Goal: Task Accomplishment & Management: Manage account settings

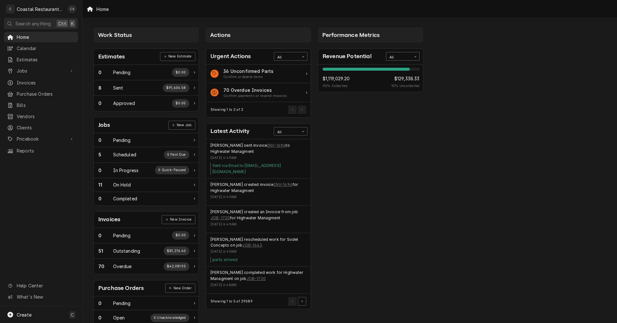
click at [417, 57] on icon "Card Data Filter Control" at bounding box center [415, 56] width 3 height 3
click at [404, 104] on div "This Year" at bounding box center [402, 102] width 33 height 7
click at [31, 71] on span "Jobs" at bounding box center [41, 71] width 49 height 7
click at [30, 79] on span "Jobs" at bounding box center [46, 82] width 58 height 7
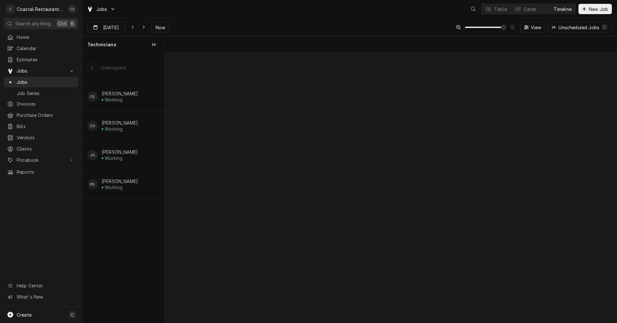
scroll to position [0, 8960]
click at [160, 27] on span "Now" at bounding box center [160, 27] width 12 height 7
type input "[DATE]"
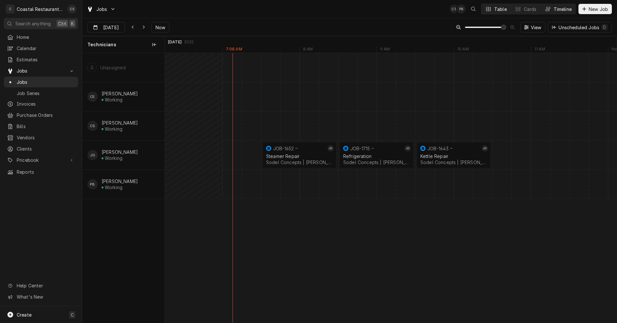
click at [496, 11] on div "Table" at bounding box center [500, 9] width 13 height 7
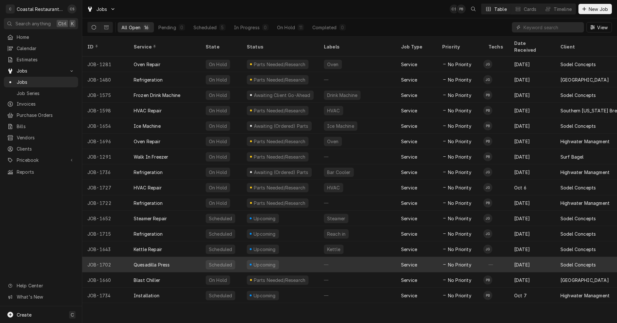
click at [185, 258] on div "Quesadilla Press" at bounding box center [165, 264] width 72 height 15
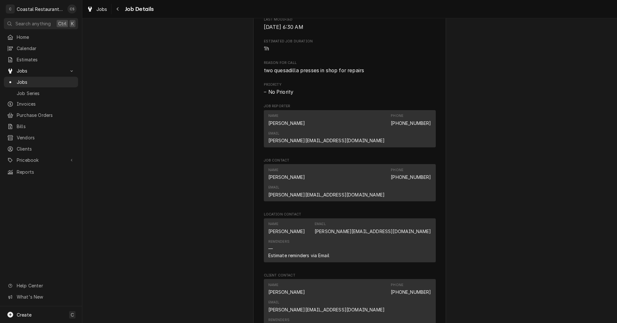
scroll to position [322, 0]
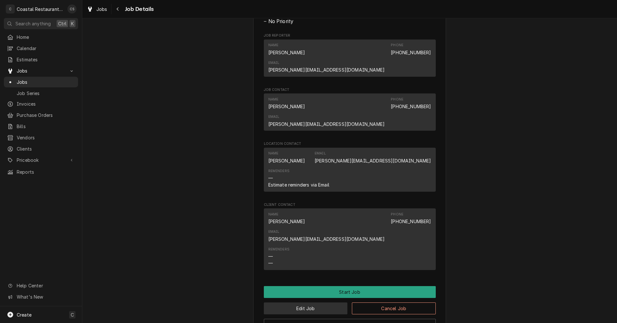
click at [313, 303] on button "Edit Job" at bounding box center [306, 309] width 84 height 12
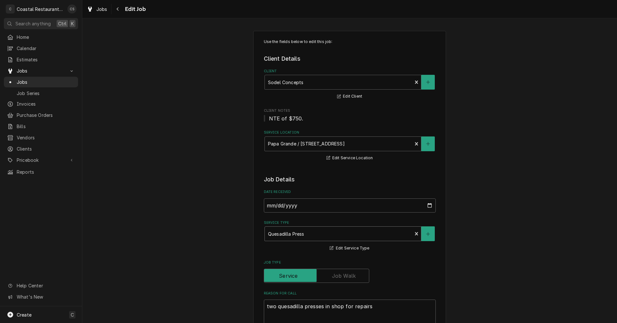
type textarea "x"
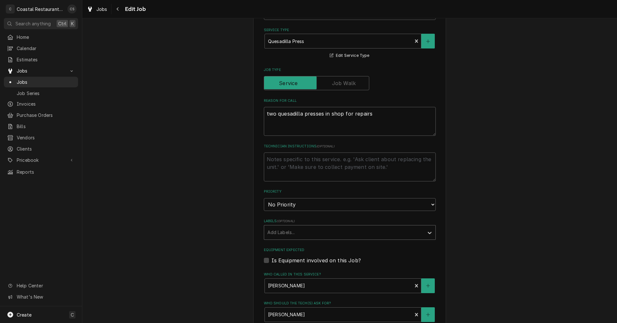
scroll to position [354, 0]
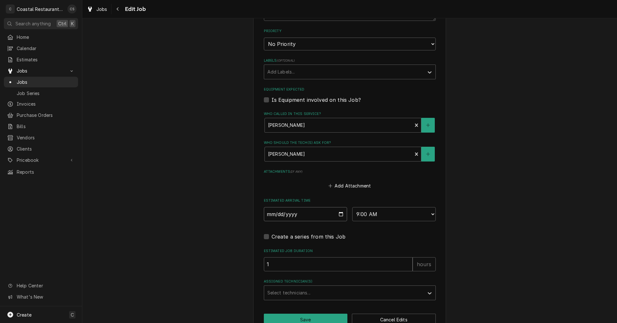
click at [340, 212] on input "2025-10-22" at bounding box center [306, 214] width 84 height 14
type input "2025-10-13"
click at [294, 295] on div "Assigned Technician(s)" at bounding box center [343, 293] width 153 height 12
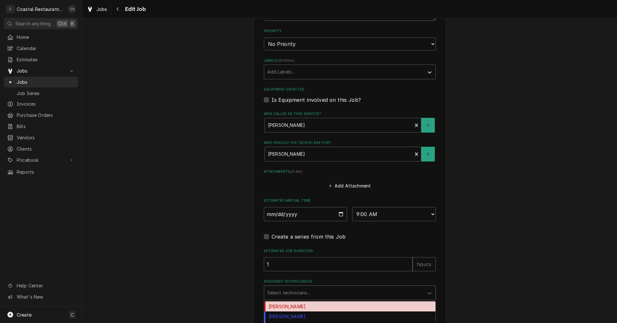
scroll to position [372, 0]
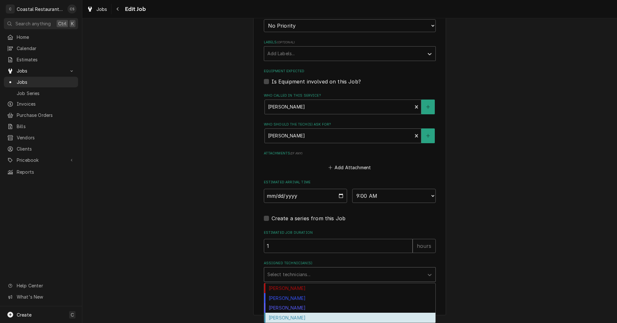
click at [292, 318] on div "Phill Blush" at bounding box center [349, 318] width 171 height 10
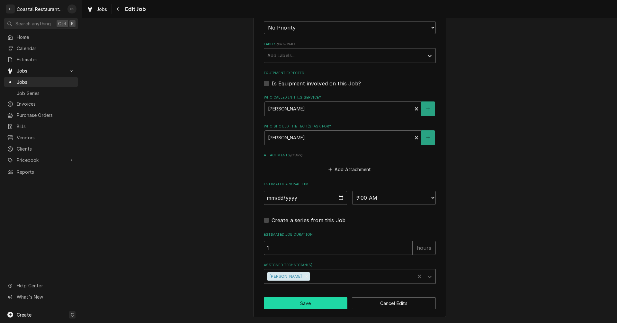
click at [315, 306] on button "Save" at bounding box center [306, 304] width 84 height 12
type textarea "x"
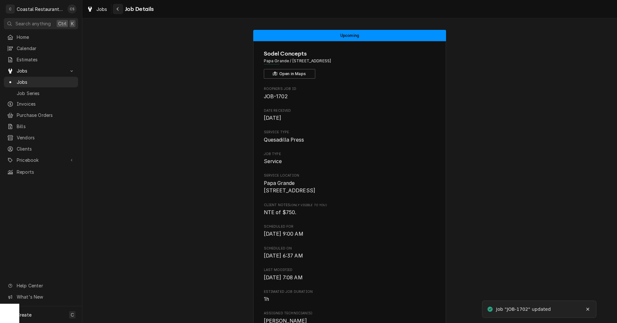
click at [119, 10] on icon "Navigate back" at bounding box center [117, 9] width 3 height 5
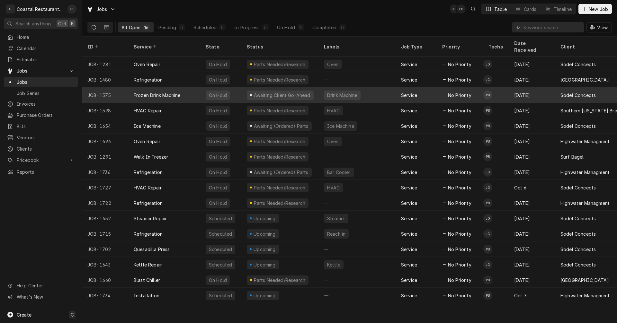
click at [170, 92] on div "Frozen Drink Machine" at bounding box center [157, 95] width 47 height 7
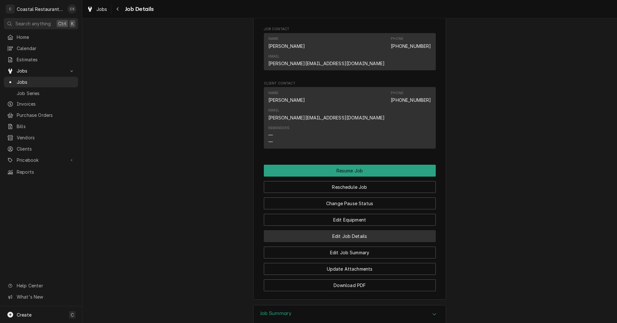
scroll to position [479, 0]
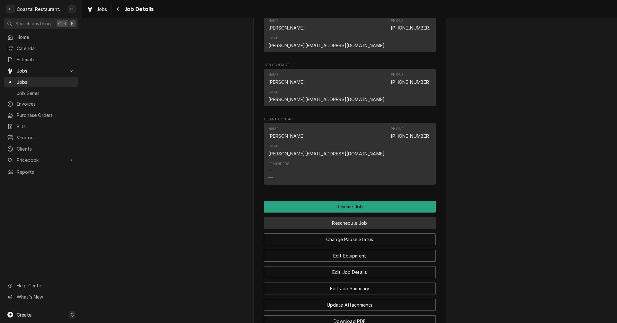
click at [347, 217] on button "Reschedule Job" at bounding box center [350, 223] width 172 height 12
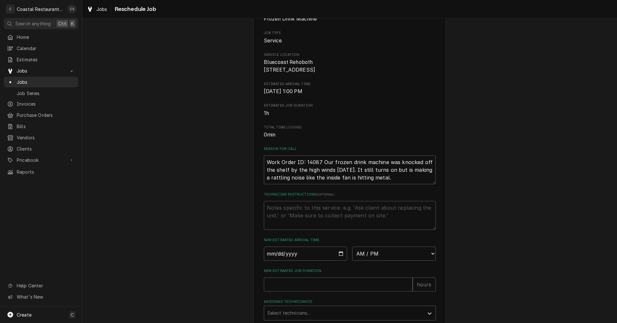
scroll to position [157, 0]
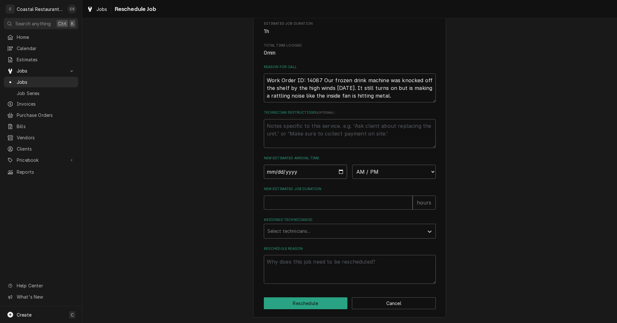
click at [339, 169] on input "Date" at bounding box center [306, 172] width 84 height 14
type input "[DATE]"
type textarea "x"
click at [367, 173] on select "AM / PM 6:00 AM 6:15 AM 6:30 AM 6:45 AM 7:00 AM 7:15 AM 7:30 AM 7:45 AM 8:00 AM…" at bounding box center [394, 172] width 84 height 14
select select "09:30:00"
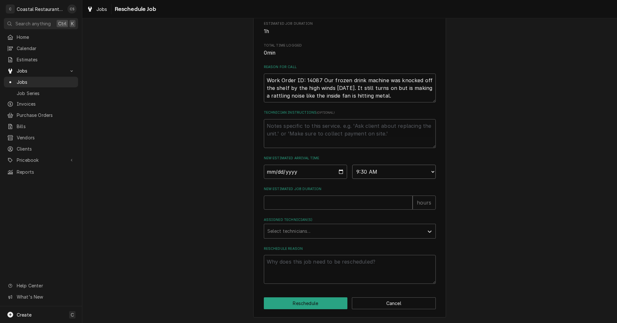
click at [352, 165] on select "AM / PM 6:00 AM 6:15 AM 6:30 AM 6:45 AM 7:00 AM 7:15 AM 7:30 AM 7:45 AM 8:00 AM…" at bounding box center [394, 172] width 84 height 14
type textarea "x"
click at [311, 205] on input "New Estimated Job Duration" at bounding box center [338, 203] width 149 height 14
type input "1"
type textarea "x"
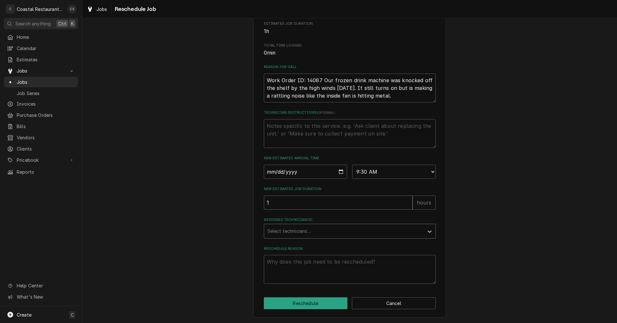
type input "1"
click at [291, 228] on div "Assigned Technician(s)" at bounding box center [343, 232] width 153 height 12
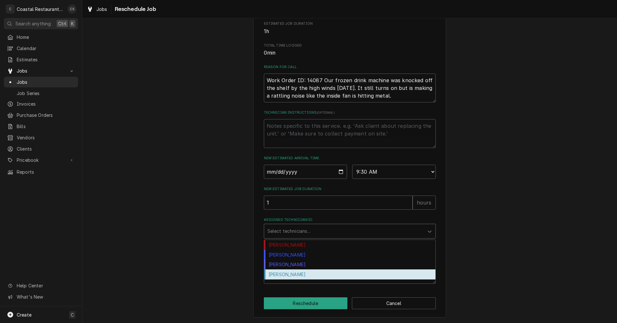
click at [287, 273] on div "[PERSON_NAME]" at bounding box center [349, 275] width 171 height 10
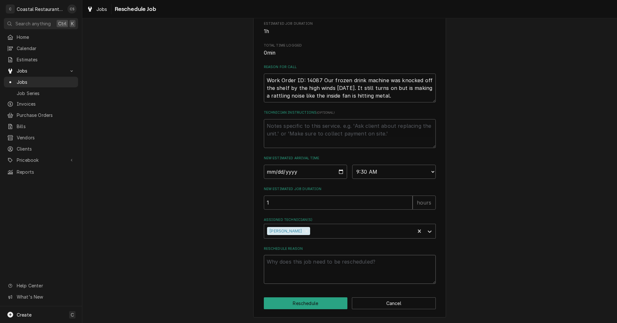
click at [300, 269] on textarea "Reschedule Reason" at bounding box center [350, 269] width 172 height 29
type textarea "x"
type textarea "m"
type textarea "x"
type textarea "mo"
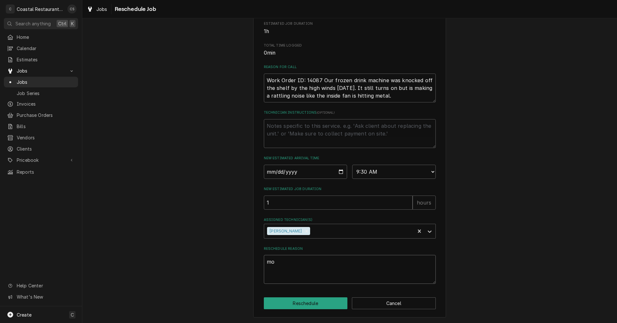
type textarea "x"
type textarea "mor"
type textarea "x"
type textarea "more"
type textarea "x"
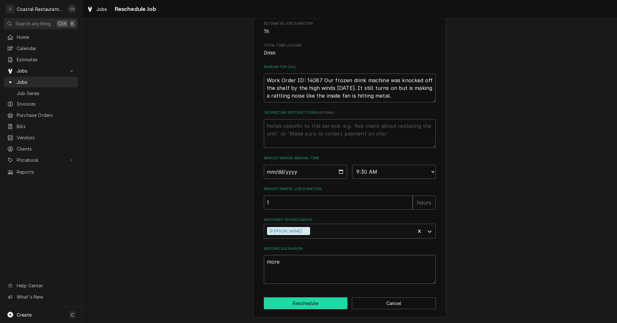
type textarea "more"
type textarea "x"
type textarea "more t"
type textarea "x"
type textarea "more ti"
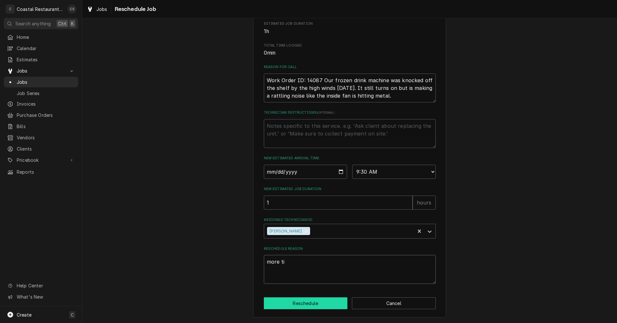
type textarea "x"
type textarea "more tim"
type textarea "x"
type textarea "more time"
click at [305, 304] on button "Reschedule" at bounding box center [306, 304] width 84 height 12
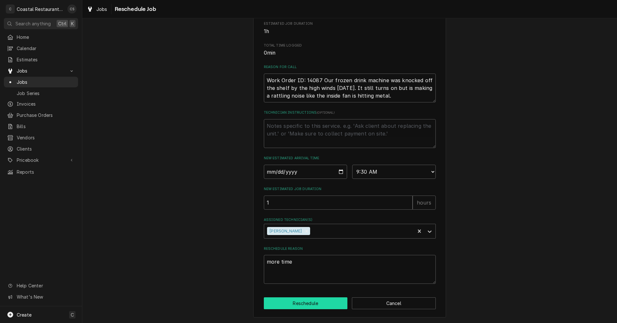
type textarea "x"
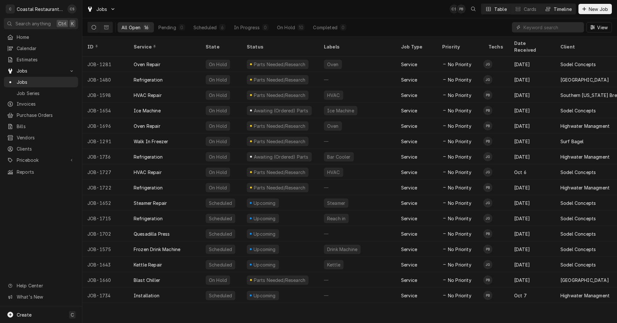
click at [551, 9] on button "Timeline" at bounding box center [558, 9] width 35 height 10
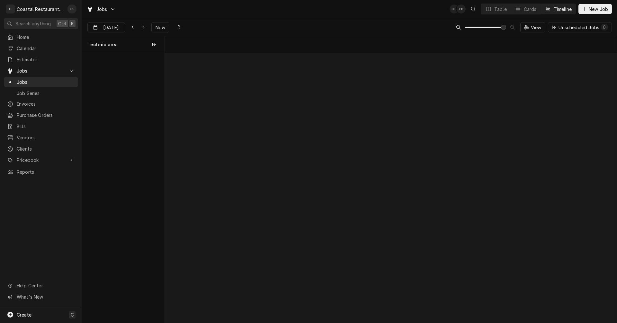
scroll to position [0, 8951]
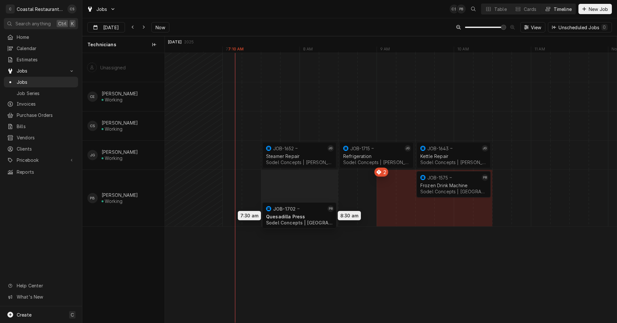
drag, startPoint x: 417, startPoint y: 212, endPoint x: 306, endPoint y: 215, distance: 111.0
click at [306, 215] on div "7:30 AM 8:30 AM JOB-1652 JG Steamer Repair Sodel Concepts | [PERSON_NAME][GEOGR…" at bounding box center [391, 188] width 452 height 270
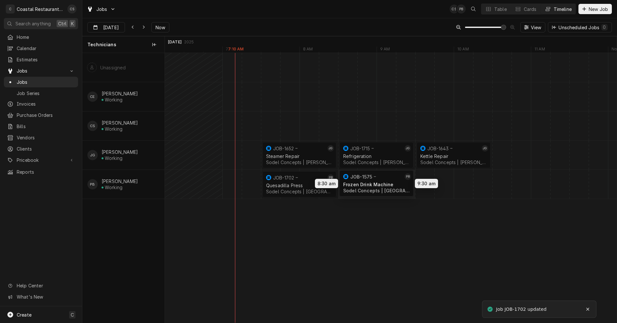
drag, startPoint x: 410, startPoint y: 179, endPoint x: 376, endPoint y: 178, distance: 34.1
click at [376, 178] on div "7:30 AM 8:30 AM JOB-1652 JG Steamer Repair Sodel Concepts | [PERSON_NAME][GEOGR…" at bounding box center [391, 188] width 452 height 270
click at [460, 185] on div "Dynamic Content Wrapper" at bounding box center [502, 184] width 18577 height 29
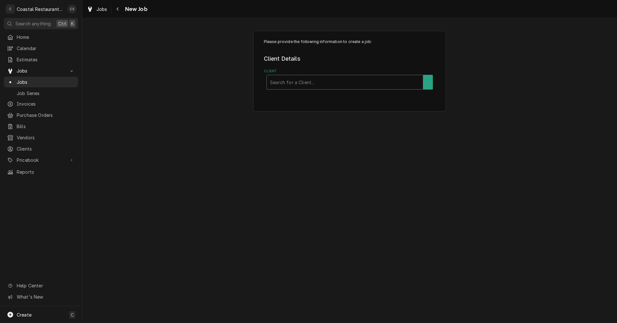
click at [300, 82] on div "Client" at bounding box center [345, 83] width 150 height 12
type input "Lupo"
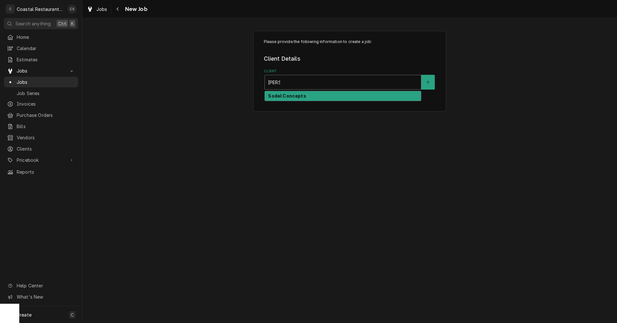
click at [291, 97] on strong "Sodel Concepts" at bounding box center [287, 95] width 38 height 5
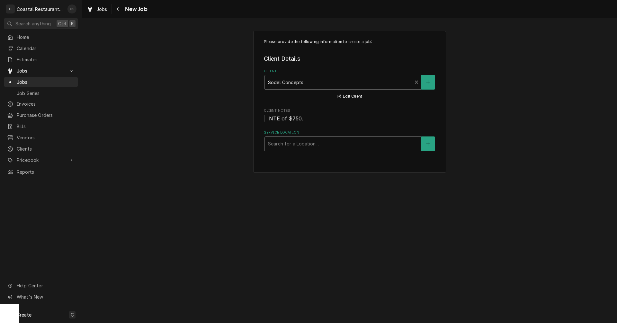
click at [286, 144] on div "Service Location" at bounding box center [343, 144] width 150 height 12
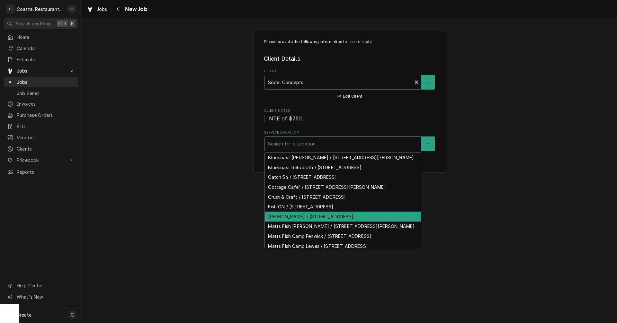
click at [280, 222] on div "[PERSON_NAME] / [STREET_ADDRESS]" at bounding box center [343, 217] width 156 height 10
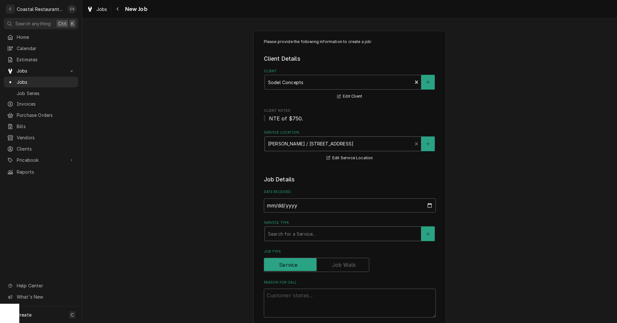
click at [293, 238] on div "Service Type" at bounding box center [343, 234] width 150 height 12
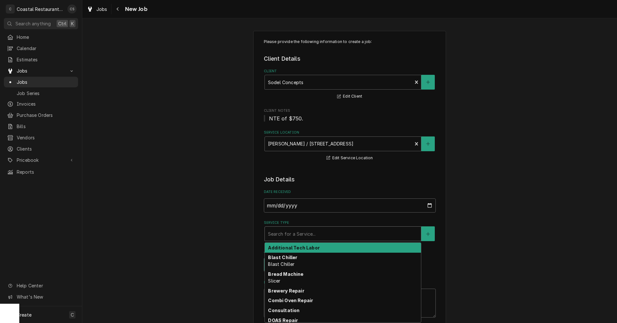
type textarea "x"
type input "O"
type textarea "x"
type input "Ov"
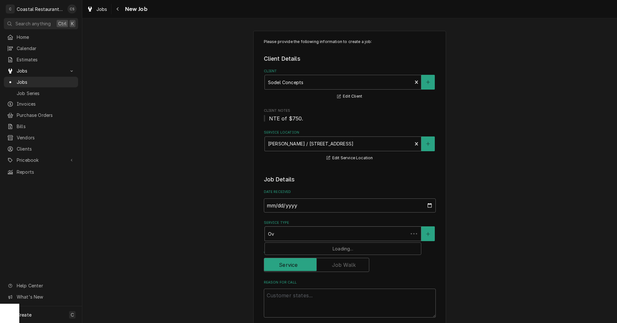
type textarea "x"
type input "Ove"
type textarea "x"
type input "Oven"
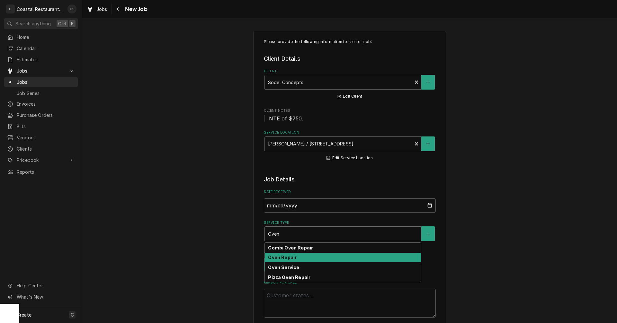
click at [285, 258] on strong "Oven Repair" at bounding box center [282, 257] width 29 height 5
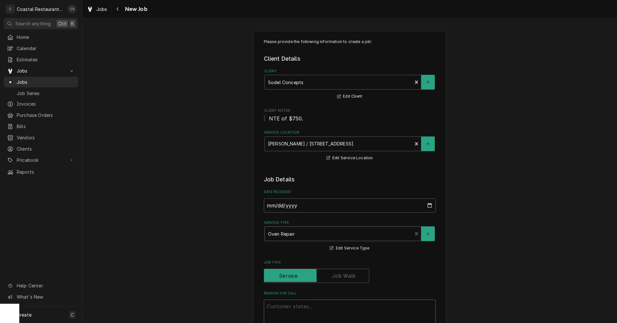
click at [289, 307] on textarea "Reason For Call" at bounding box center [350, 314] width 172 height 29
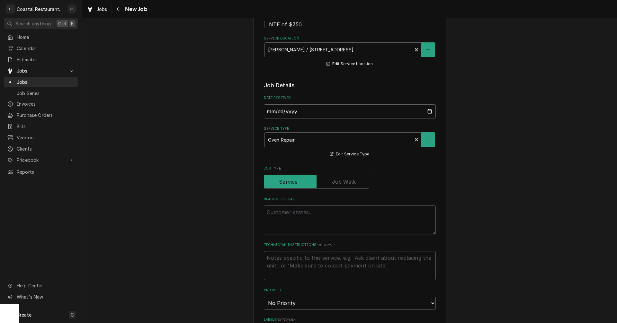
scroll to position [96, 0]
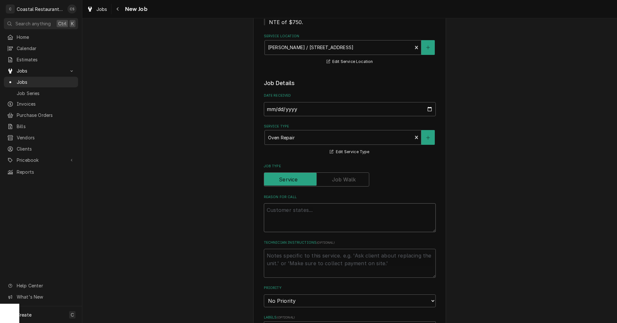
click at [272, 210] on textarea "Reason For Call" at bounding box center [350, 218] width 172 height 29
paste textarea "Work Order ID: 14316"
type textarea "x"
type textarea "Work Order ID: 14316"
type textarea "x"
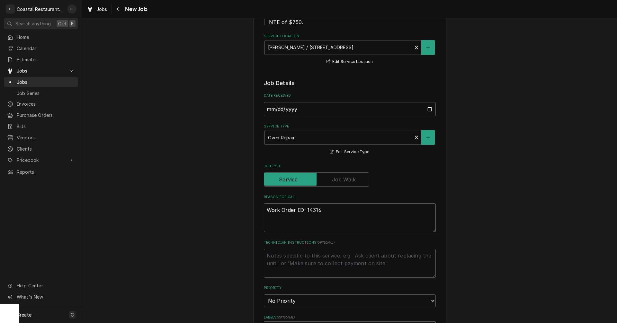
type textarea "Work Order ID: 14316"
type textarea "x"
type textarea "Work Order ID: 14316"
click at [337, 211] on textarea "Work Order ID: 14316" at bounding box center [350, 218] width 172 height 29
paste textarea "One of the ovens next to the grill is not working at all."
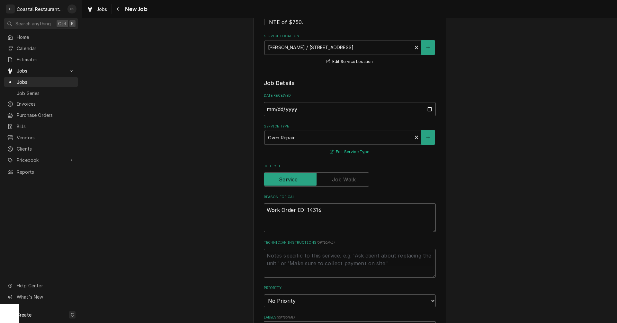
type textarea "x"
type textarea "Work Order ID: 14316 One of the ovens next to the grill is not working at all."
type textarea "x"
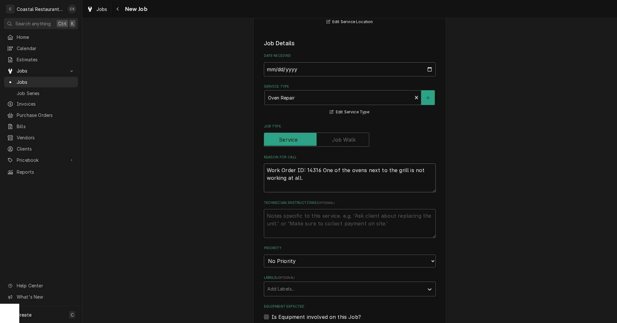
scroll to position [193, 0]
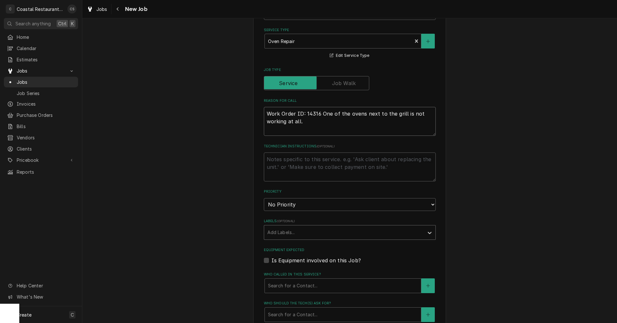
type textarea "Work Order ID: 14316 One of the ovens next to the grill is not working at all."
click at [298, 235] on div "Labels" at bounding box center [343, 233] width 153 height 12
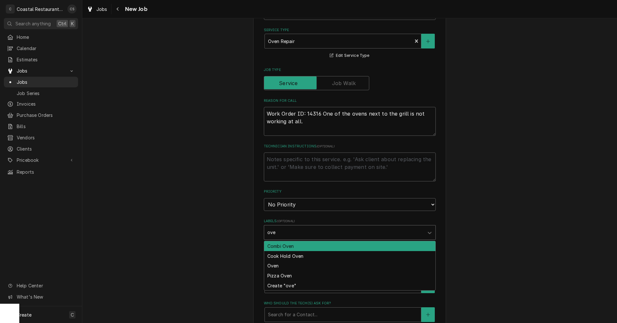
type input "oven"
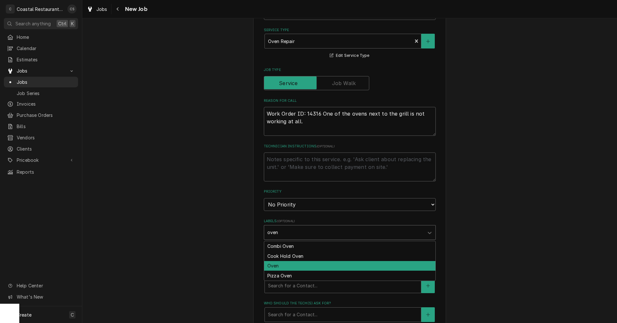
click at [276, 268] on div "Oven" at bounding box center [349, 266] width 171 height 10
type textarea "x"
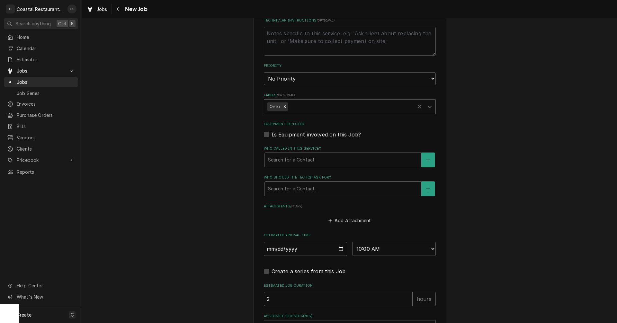
scroll to position [322, 0]
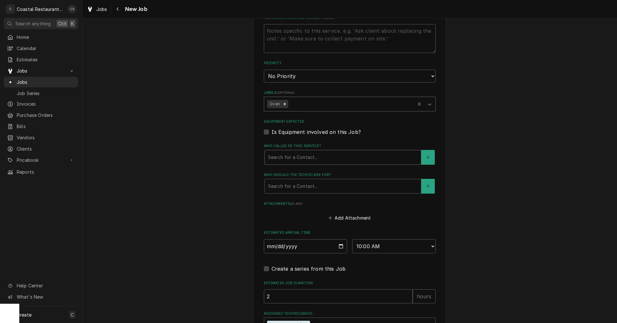
click at [283, 160] on div "Who called in this service?" at bounding box center [343, 158] width 150 height 12
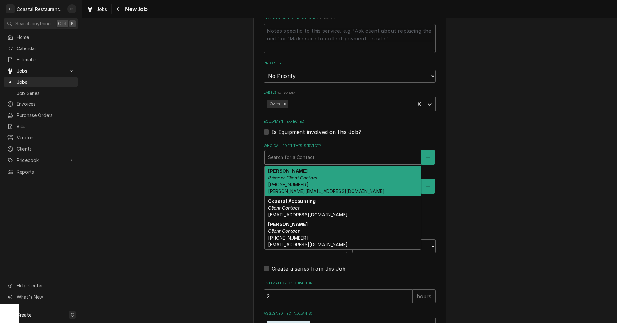
click at [285, 180] on em "Primary Client Contact" at bounding box center [293, 177] width 50 height 5
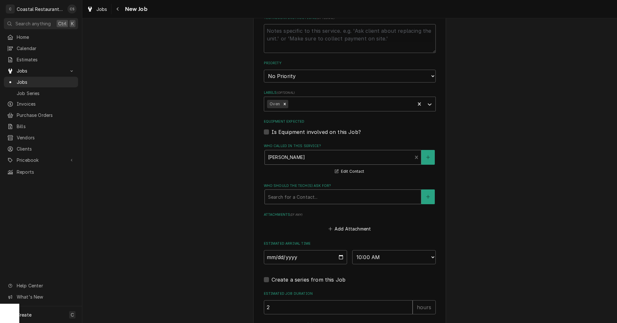
click at [288, 200] on div "Who should the tech(s) ask for?" at bounding box center [343, 197] width 150 height 12
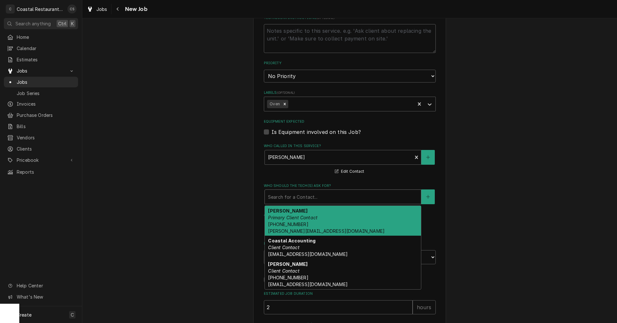
click at [287, 220] on em "Primary Client Contact" at bounding box center [293, 217] width 50 height 5
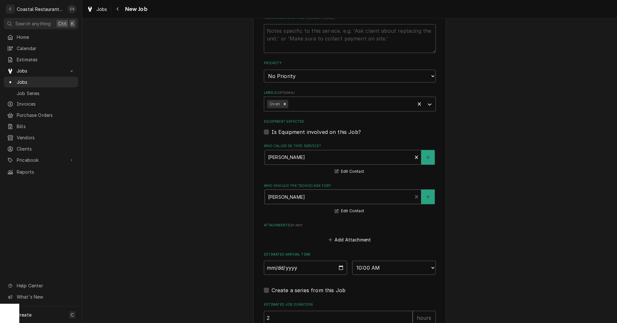
scroll to position [408, 0]
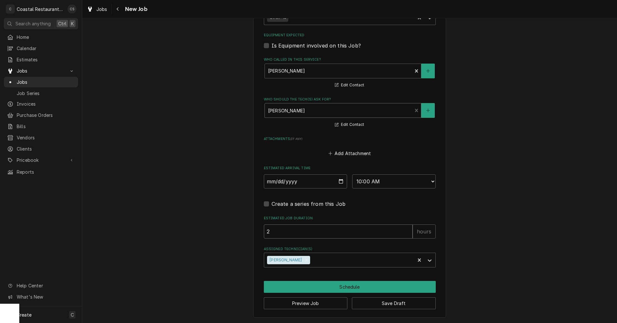
click at [285, 233] on input "2" at bounding box center [338, 232] width 149 height 14
type textarea "x"
type input "1"
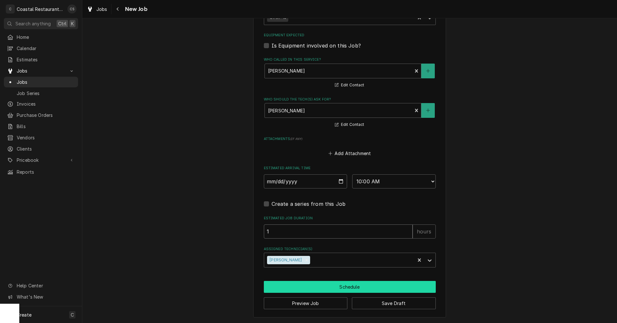
type textarea "x"
type input "1"
click at [321, 290] on button "Schedule" at bounding box center [350, 287] width 172 height 12
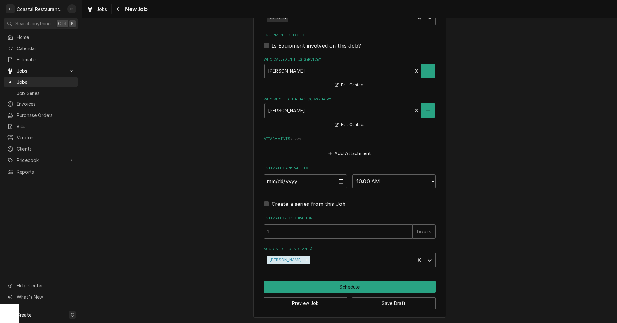
scroll to position [402, 0]
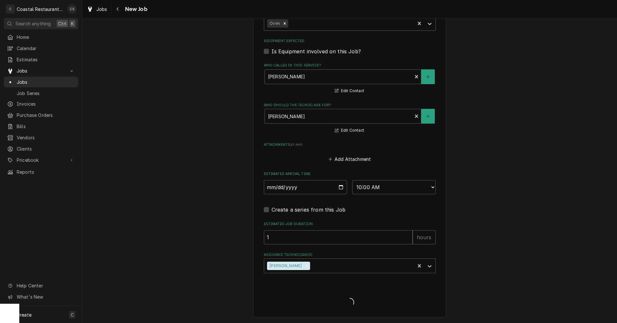
type textarea "x"
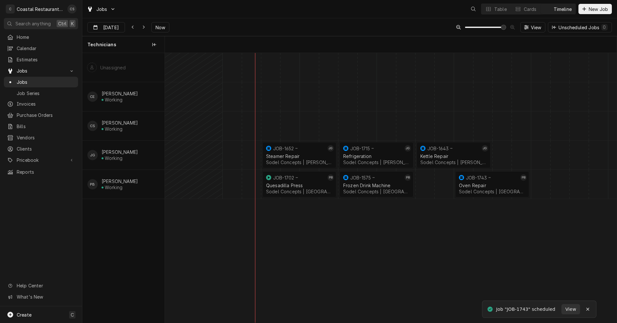
scroll to position [0, 8951]
click at [539, 184] on div "normal" at bounding box center [502, 184] width 18577 height 29
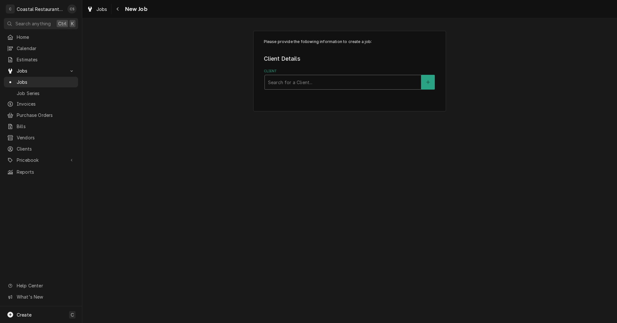
click at [298, 80] on div "Client" at bounding box center [343, 83] width 150 height 12
type input "Sodel"
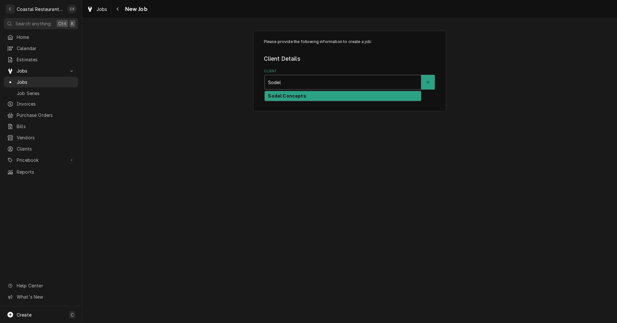
click at [288, 98] on strong "Sodel Concepts" at bounding box center [287, 95] width 38 height 5
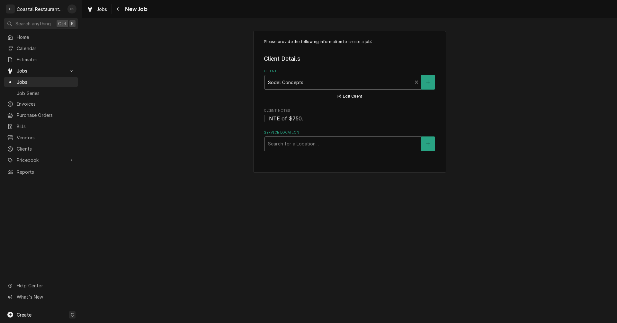
click at [295, 145] on div "Service Location" at bounding box center [343, 144] width 150 height 12
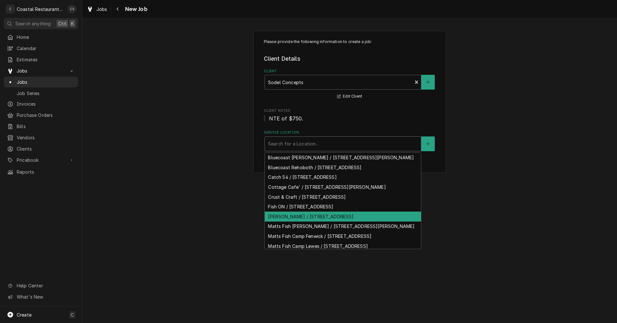
click at [285, 222] on div "[PERSON_NAME] / [STREET_ADDRESS]" at bounding box center [343, 217] width 156 height 10
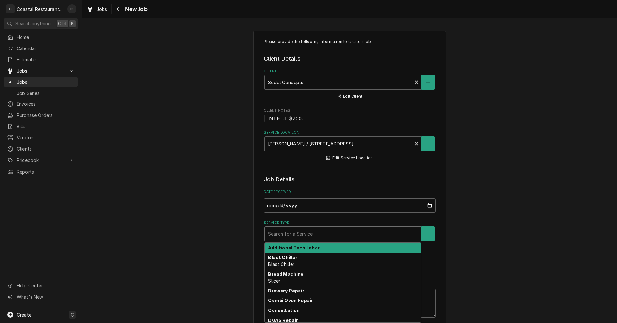
click at [283, 227] on div "Search for a Service..." at bounding box center [343, 234] width 157 height 15
type textarea "x"
type input "r"
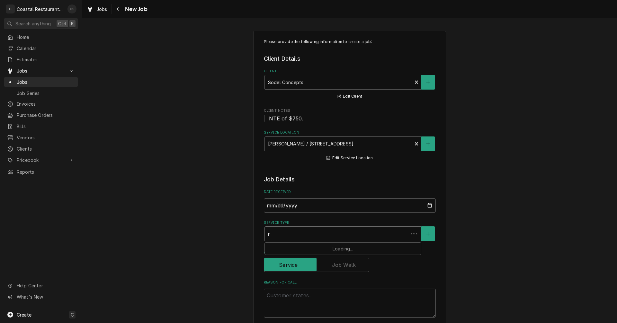
type textarea "x"
type input "re"
type textarea "x"
type input "ref"
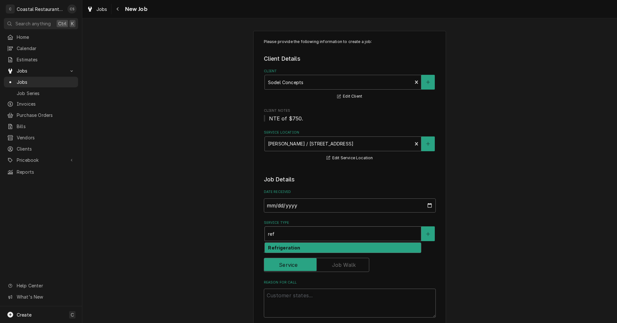
click at [291, 249] on strong "Refrigeration" at bounding box center [284, 247] width 32 height 5
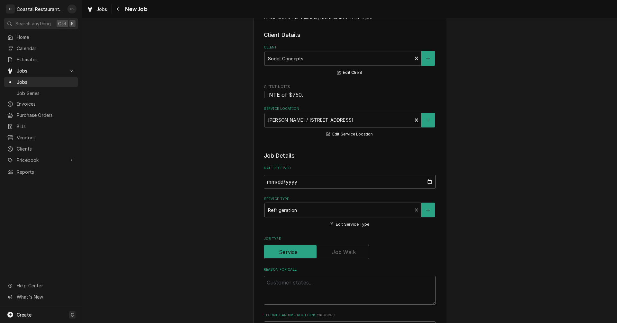
scroll to position [96, 0]
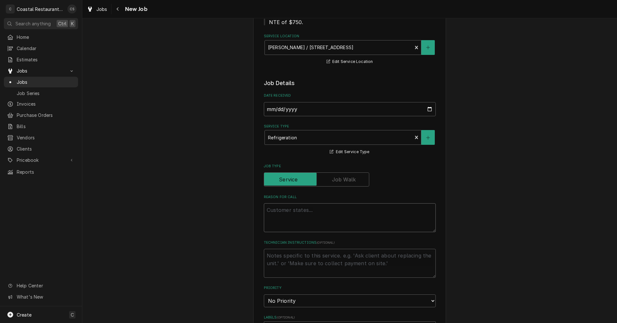
click at [279, 211] on textarea "Reason For Call" at bounding box center [350, 218] width 172 height 29
click at [296, 214] on textarea "Reason For Call" at bounding box center [350, 218] width 172 height 29
paste textarea "Work Order ID: 14315"
type textarea "x"
type textarea "Work Order ID: 14315"
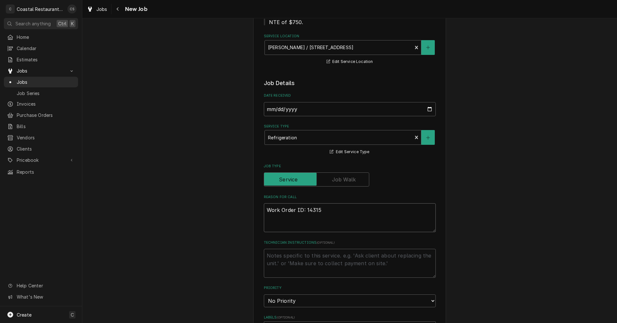
type textarea "x"
type textarea "Work Order ID: 14315"
type textarea "x"
type textarea "Work Order ID: 14315"
click at [331, 209] on textarea "Work Order ID: 14315" at bounding box center [350, 218] width 172 height 29
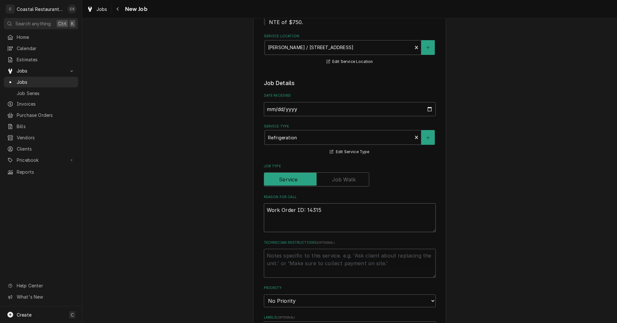
paste textarea "One of the bottom freezers next to the salad station is not working and has dro…"
type textarea "x"
type textarea "Work Order ID: 14315 One of the bottom freezers next to the salad station is no…"
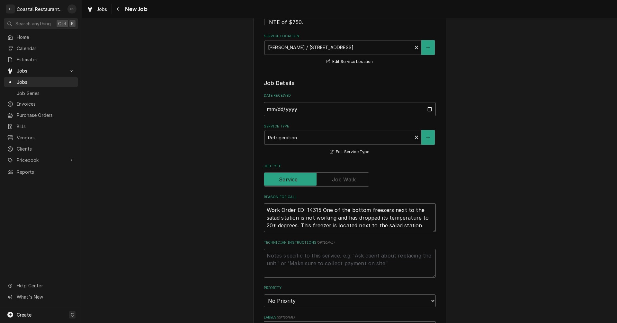
type textarea "x"
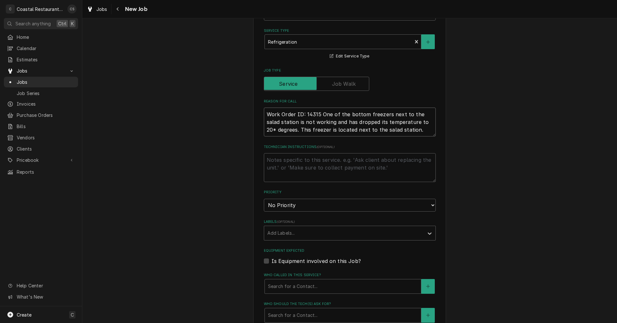
scroll to position [193, 0]
type textarea "Work Order ID: 14315 One of the bottom freezers next to the salad station is no…"
click at [288, 236] on div "Labels" at bounding box center [343, 233] width 153 height 12
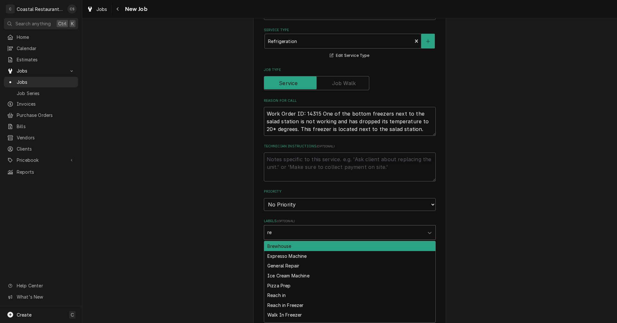
type input "rea"
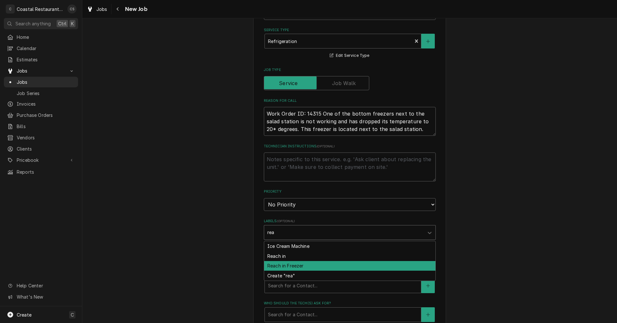
click at [290, 265] on div "Reach in Freezer" at bounding box center [349, 266] width 171 height 10
type textarea "x"
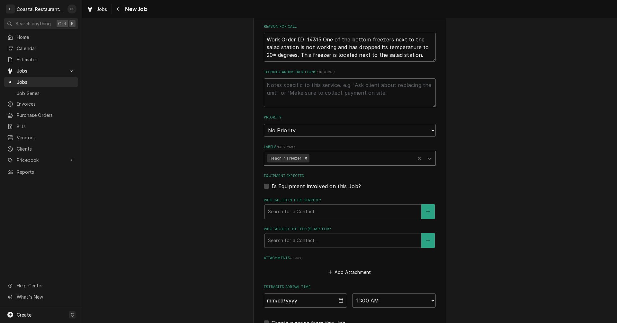
scroll to position [289, 0]
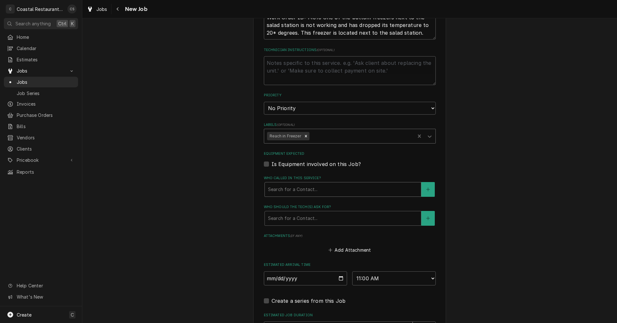
click at [290, 191] on div "Who called in this service?" at bounding box center [343, 190] width 150 height 12
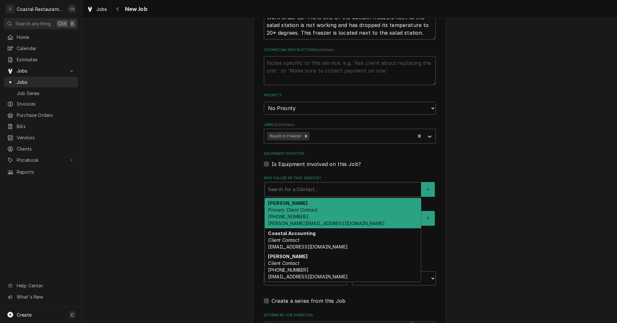
click at [290, 211] on em "Primary Client Contact" at bounding box center [293, 209] width 50 height 5
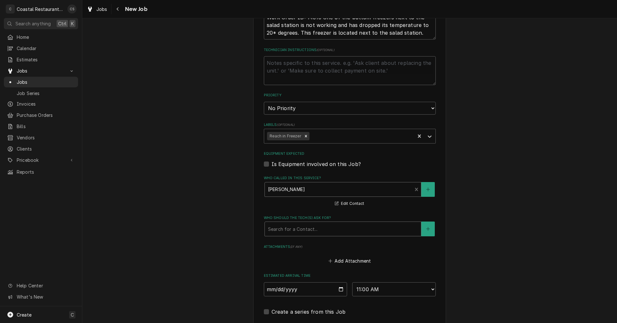
click at [301, 232] on div "Who should the tech(s) ask for?" at bounding box center [343, 229] width 150 height 12
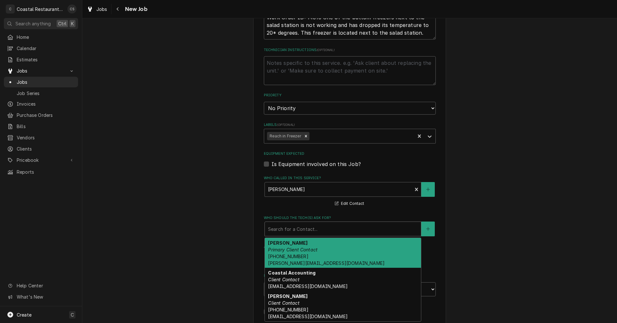
click at [297, 249] on em "Primary Client Contact" at bounding box center [293, 249] width 50 height 5
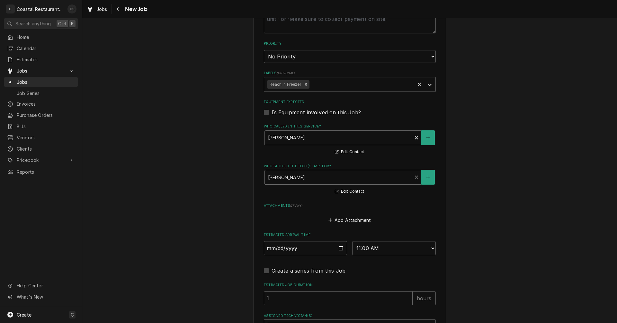
scroll to position [408, 0]
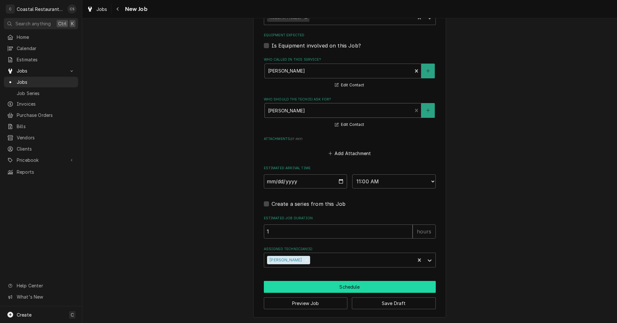
click at [326, 288] on button "Schedule" at bounding box center [350, 287] width 172 height 12
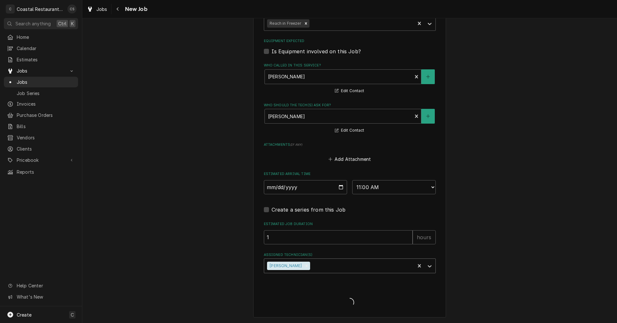
scroll to position [402, 0]
type textarea "x"
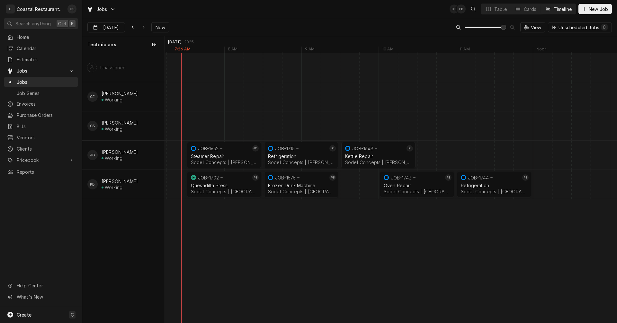
scroll to position [0, 9059]
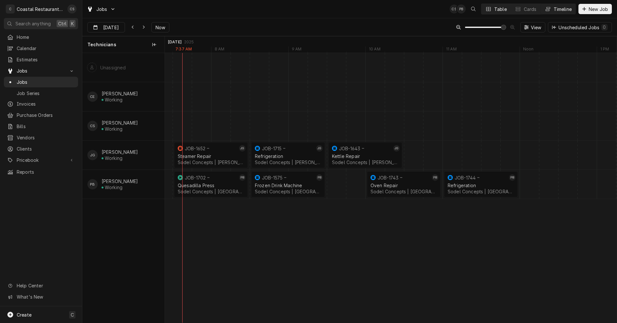
click at [491, 9] on div "Dynamic Content Wrapper" at bounding box center [488, 9] width 6 height 6
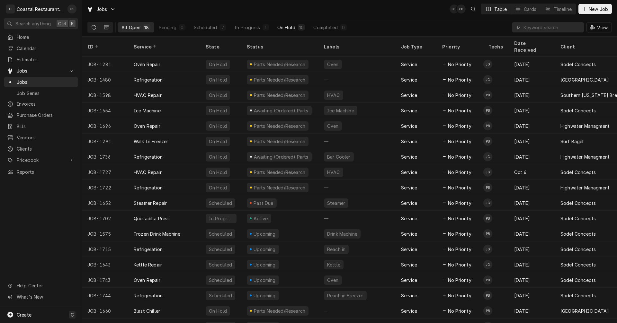
click at [289, 25] on div "On Hold" at bounding box center [286, 27] width 18 height 7
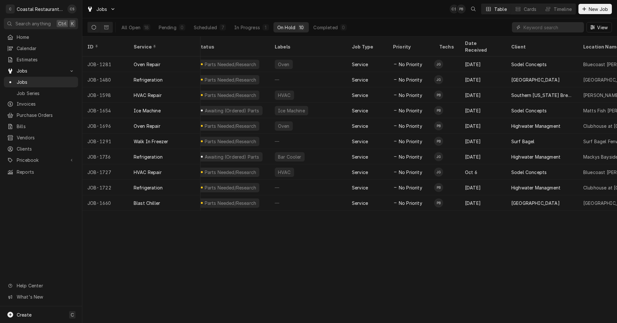
scroll to position [0, 0]
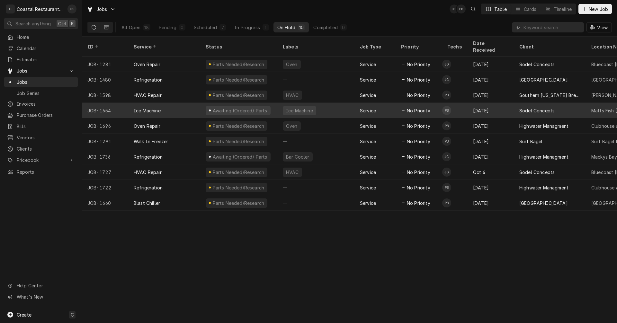
click at [156, 107] on div "Ice Machine" at bounding box center [147, 110] width 27 height 7
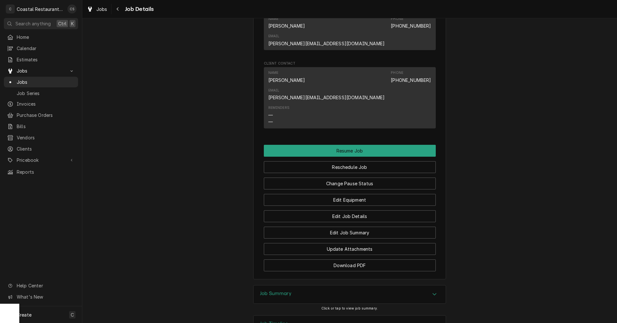
scroll to position [629, 0]
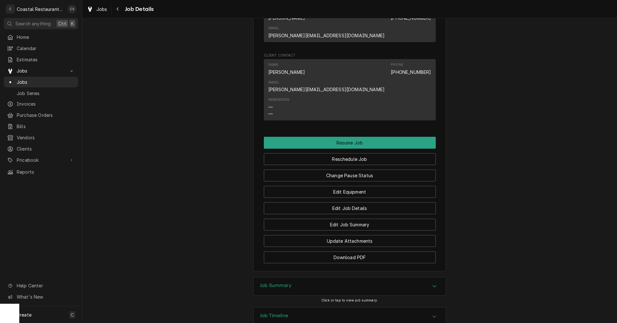
click at [271, 283] on h3 "Job Summary" at bounding box center [276, 286] width 32 height 6
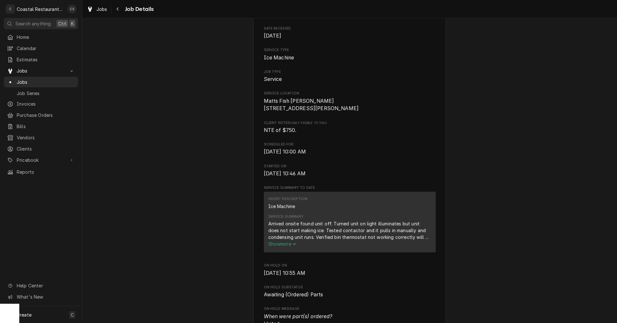
scroll to position [0, 0]
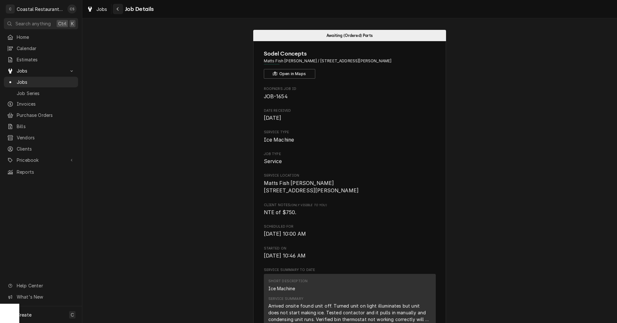
click at [116, 7] on icon "Navigate back" at bounding box center [117, 9] width 3 height 5
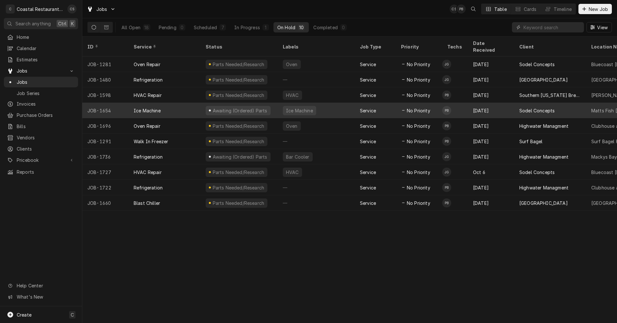
click at [169, 103] on div "Ice Machine" at bounding box center [165, 110] width 72 height 15
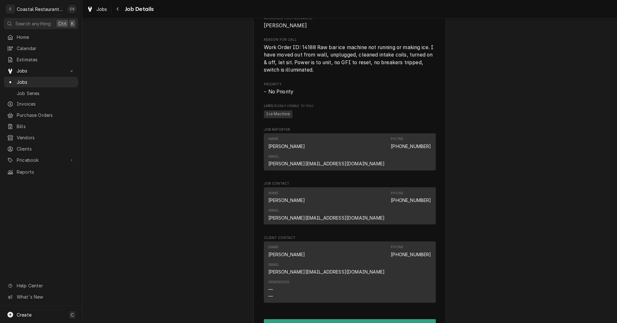
scroll to position [450, 0]
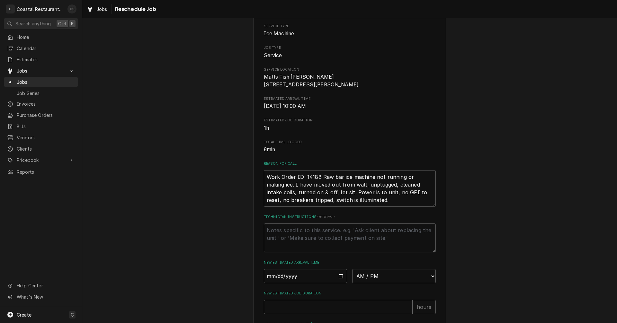
scroll to position [129, 0]
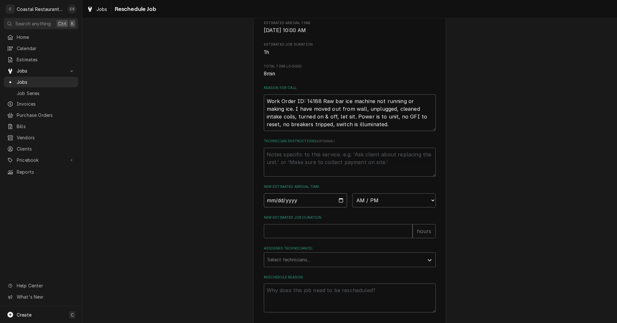
click at [339, 208] on input "Date" at bounding box center [306, 201] width 84 height 14
type textarea "x"
type input "2025-10-14"
click at [364, 207] on select "AM / PM 6:00 AM 6:15 AM 6:30 AM 6:45 AM 7:00 AM 7:15 AM 7:30 AM 7:45 AM 8:00 AM…" at bounding box center [394, 201] width 84 height 14
select select "08:00:00"
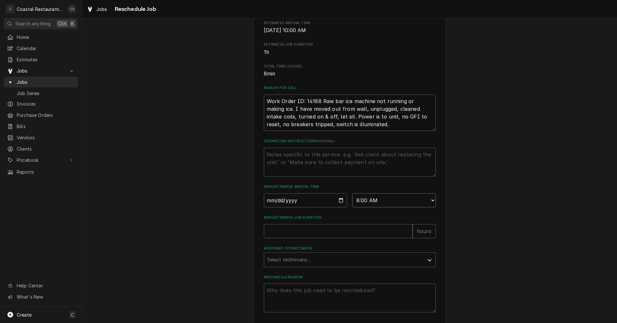
click at [352, 201] on select "AM / PM 6:00 AM 6:15 AM 6:30 AM 6:45 AM 7:00 AM 7:15 AM 7:30 AM 7:45 AM 8:00 AM…" at bounding box center [394, 201] width 84 height 14
click at [288, 236] on input "New Estimated Job Duration" at bounding box center [338, 231] width 149 height 14
type textarea "x"
type input "1"
click at [285, 266] on div "Assigned Technician(s)" at bounding box center [343, 260] width 153 height 12
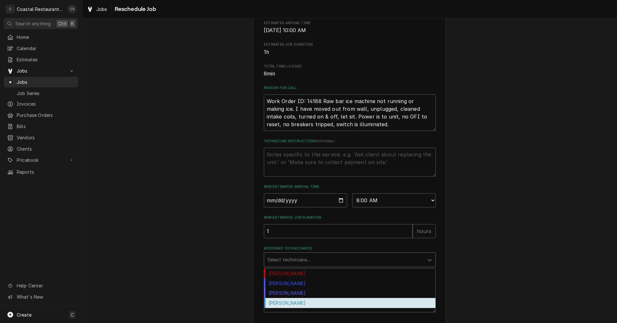
click at [286, 308] on div "Phill Blush" at bounding box center [349, 303] width 171 height 10
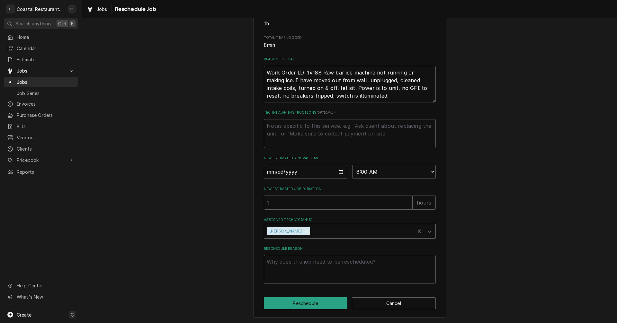
scroll to position [165, 0]
click at [299, 263] on textarea "Reschedule Reason" at bounding box center [350, 269] width 172 height 29
type textarea "x"
type textarea "H"
type textarea "x"
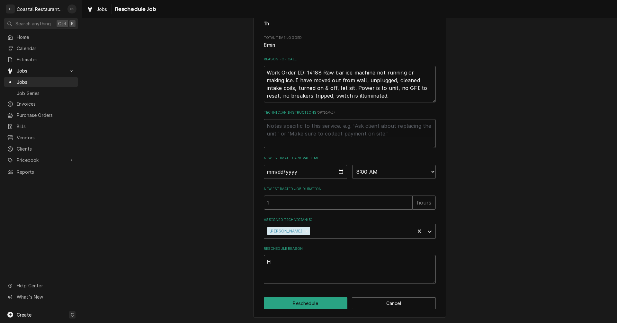
type textarea "Ha"
type textarea "x"
type textarea "Had"
type textarea "x"
type textarea "Had"
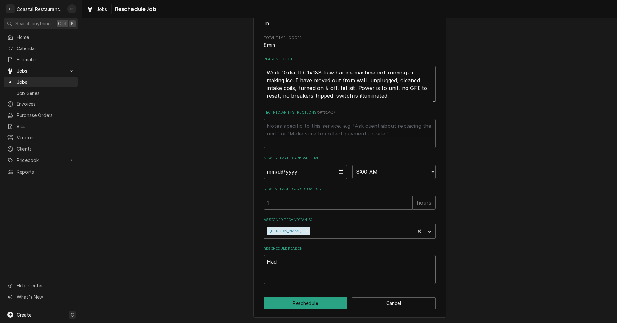
type textarea "x"
type textarea "Had t"
type textarea "x"
type textarea "Had to"
type textarea "x"
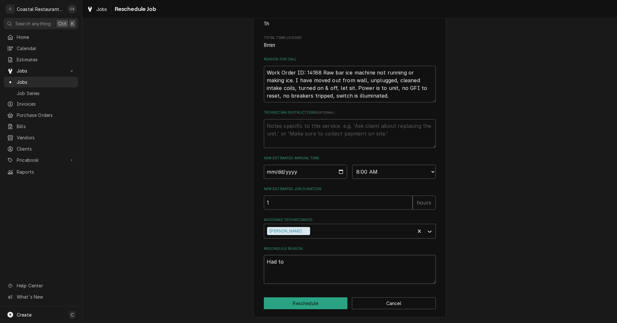
type textarea "Had to"
type textarea "x"
type textarea "Had to m"
type textarea "x"
type textarea "Had to mo"
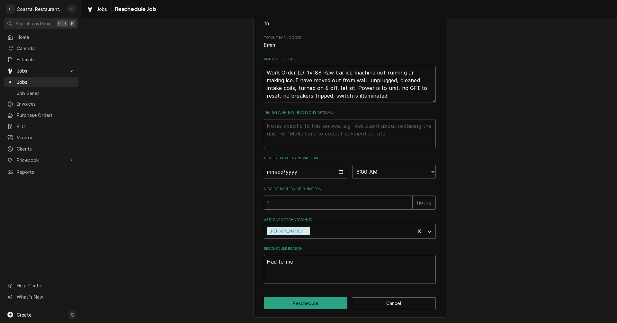
type textarea "x"
type textarea "Had to mov"
type textarea "x"
type textarea "Had to move"
type textarea "x"
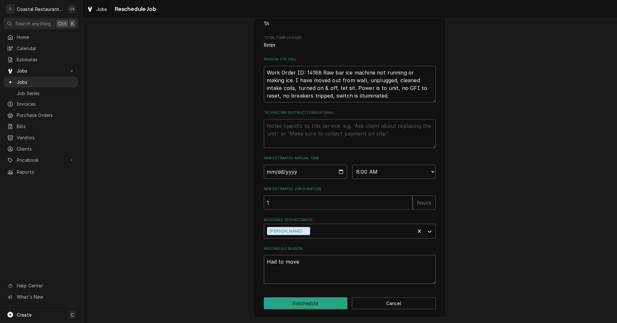
type textarea "Had to move"
type textarea "x"
type textarea "Had to move t"
type textarea "x"
type textarea "Had to move to"
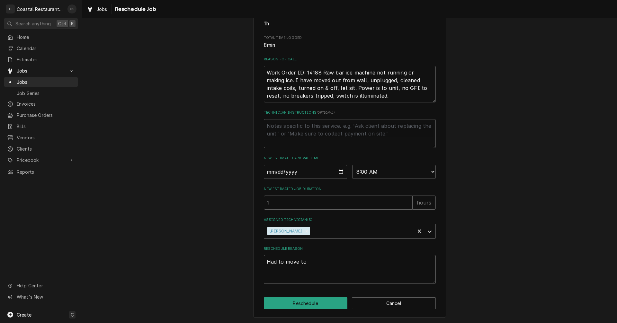
type textarea "x"
type textarea "Had to move tow"
type textarea "x"
type textarea "Had to move towl"
type textarea "x"
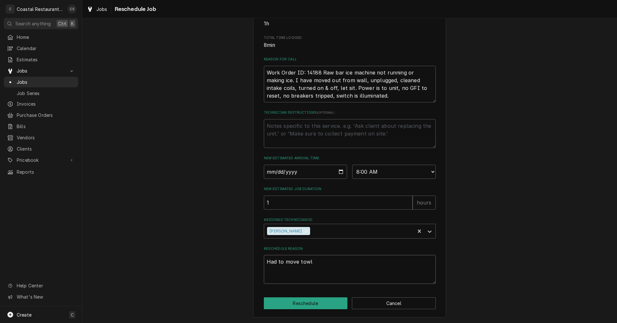
type textarea "Had to move tow"
type textarea "x"
type textarea "Had to move towe"
type textarea "x"
type textarea "Had to move towel"
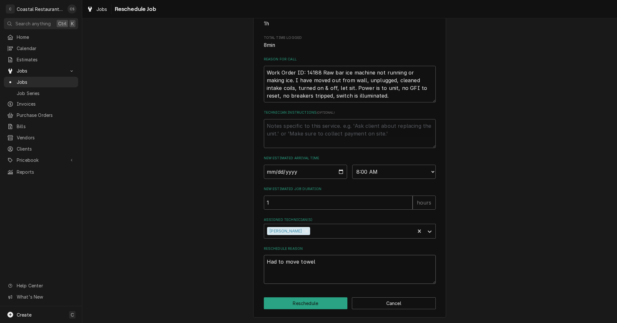
type textarea "x"
type textarea "Had to move towel"
type textarea "x"
type textarea "Had to move towel d"
type textarea "x"
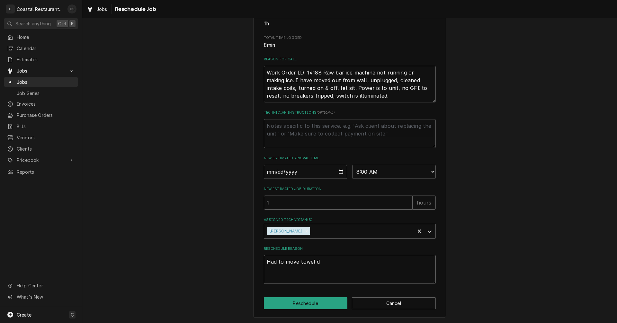
type textarea "Had to move towel di"
type textarea "x"
type textarea "Had to move towel dis"
type textarea "x"
type textarea "Had to move towel disp"
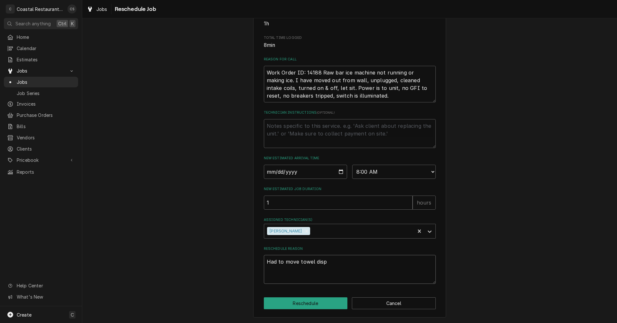
type textarea "x"
type textarea "Had to move towel dispe"
type textarea "x"
type textarea "Had to move towel dispen"
type textarea "x"
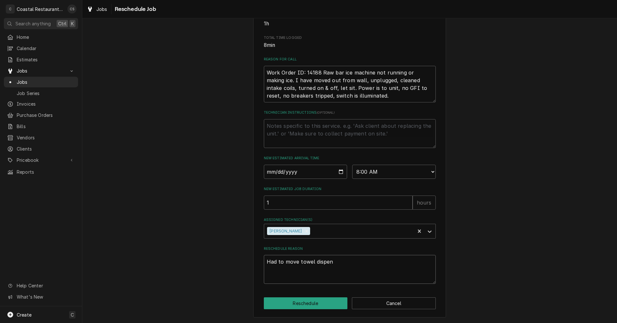
type textarea "Had to move towel dispens"
type textarea "x"
type textarea "Had to move towel dispense"
type textarea "x"
type textarea "Had to move towel dispenser"
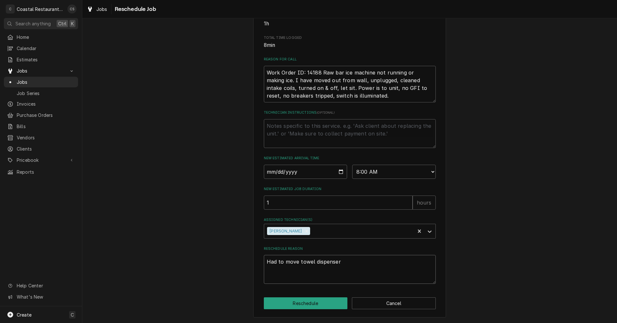
type textarea "x"
type textarea "Had to move towel dispenser."
type textarea "x"
type textarea "Had to move towel dispenser."
click at [297, 302] on button "Reschedule" at bounding box center [306, 304] width 84 height 12
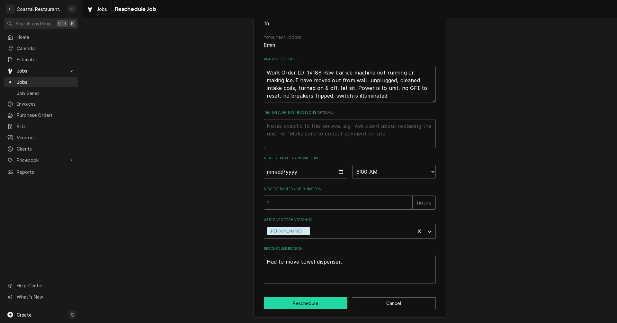
type textarea "x"
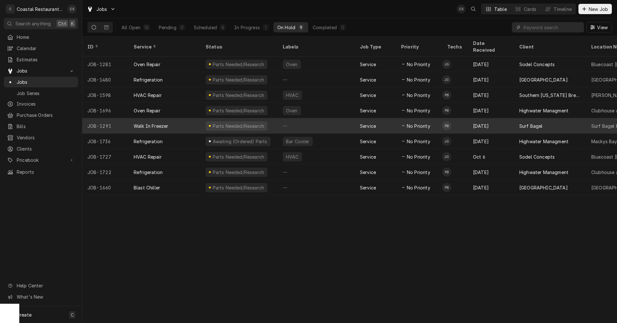
click at [189, 118] on div "Walk In Freezer" at bounding box center [165, 125] width 72 height 15
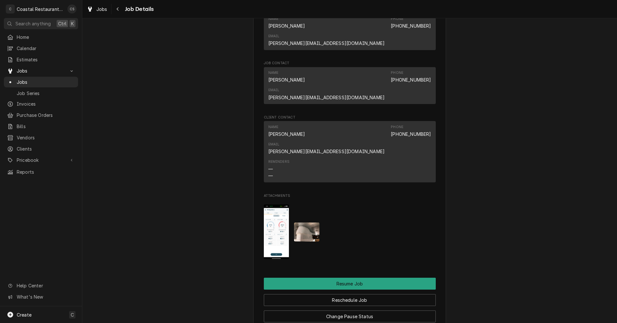
scroll to position [514, 0]
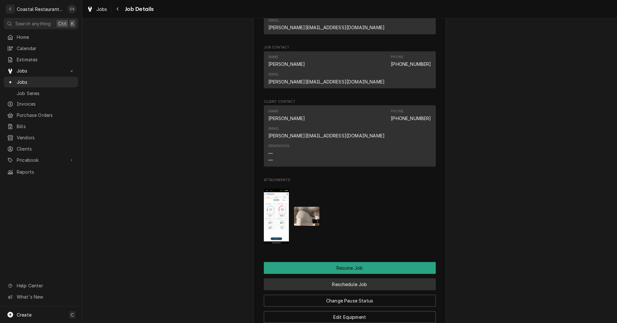
click at [344, 279] on button "Reschedule Job" at bounding box center [350, 285] width 172 height 12
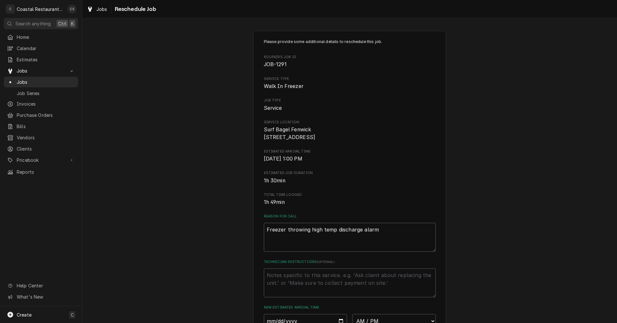
scroll to position [129, 0]
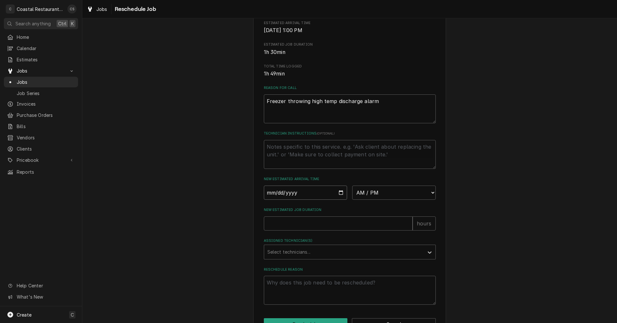
click at [336, 200] on input "Date" at bounding box center [306, 193] width 84 height 14
type textarea "x"
type input "[DATE]"
click at [364, 200] on select "AM / PM 6:00 AM 6:15 AM 6:30 AM 6:45 AM 7:00 AM 7:15 AM 7:30 AM 7:45 AM 8:00 AM…" at bounding box center [394, 193] width 84 height 14
select select "08:00:00"
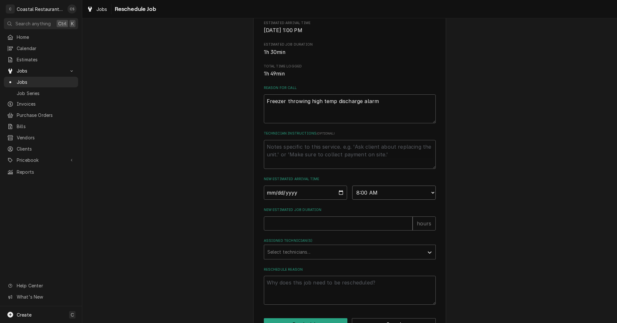
click at [352, 193] on select "AM / PM 6:00 AM 6:15 AM 6:30 AM 6:45 AM 7:00 AM 7:15 AM 7:30 AM 7:45 AM 8:00 AM…" at bounding box center [394, 193] width 84 height 14
click at [315, 231] on input "New Estimated Job Duration" at bounding box center [338, 224] width 149 height 14
type textarea "x"
type input "1"
click at [299, 258] on div "Assigned Technician(s)" at bounding box center [343, 253] width 153 height 12
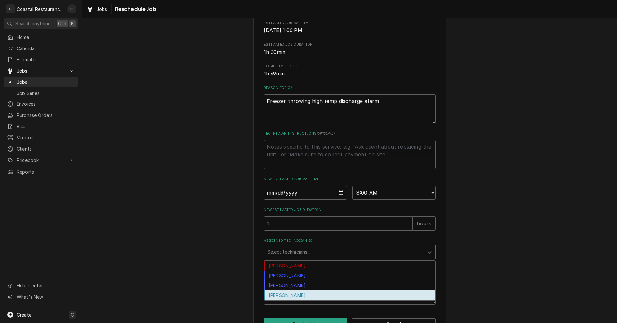
click at [291, 301] on div "[PERSON_NAME]" at bounding box center [349, 296] width 171 height 10
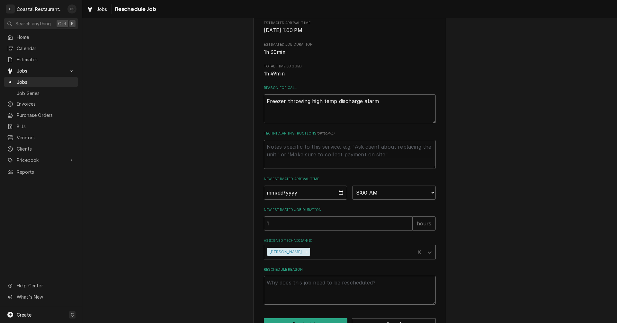
click at [295, 292] on textarea "Reschedule Reason" at bounding box center [350, 290] width 172 height 29
type textarea "x"
type textarea "O"
type textarea "x"
type textarea "OP"
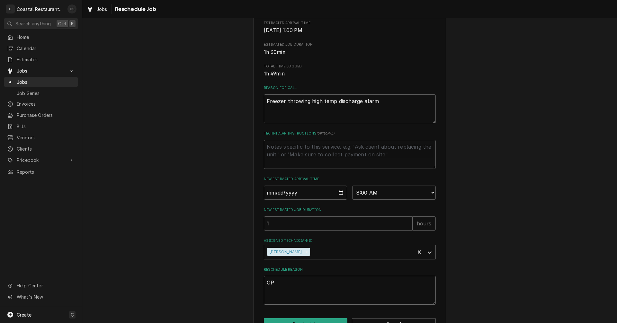
type textarea "x"
type textarea "OPa"
type textarea "x"
type textarea "OP"
type textarea "x"
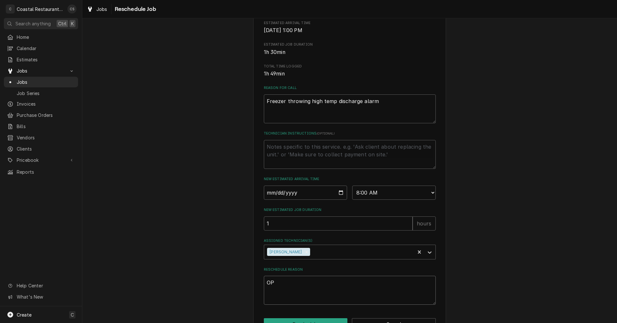
type textarea "O"
type textarea "x"
type textarea "P"
type textarea "x"
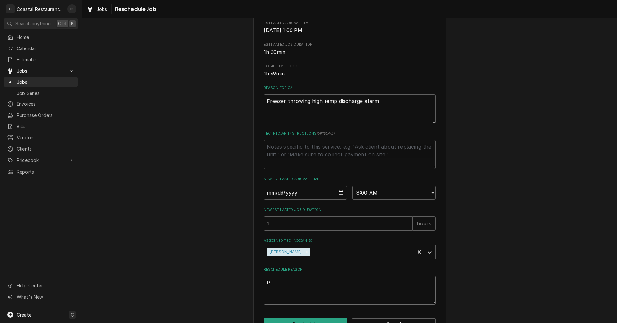
type textarea "Pa"
type textarea "x"
type textarea "Par"
type textarea "x"
type textarea "Part"
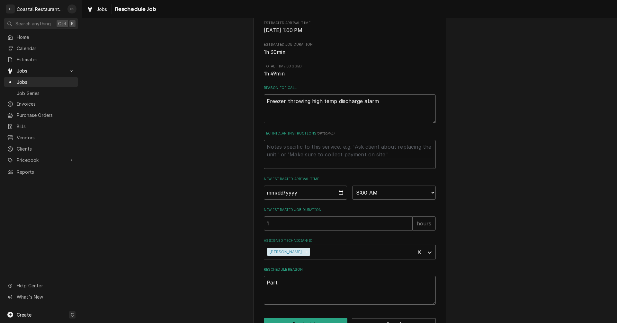
type textarea "x"
type textarea "Parts"
type textarea "x"
type textarea "Parts"
type textarea "x"
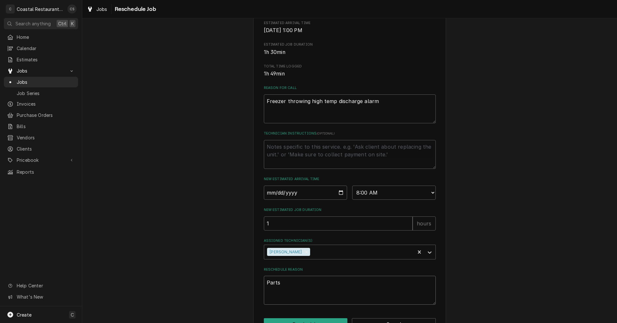
type textarea "Parts A"
type textarea "x"
type textarea "Parts Ar"
type textarea "x"
type textarea "Parts Arr"
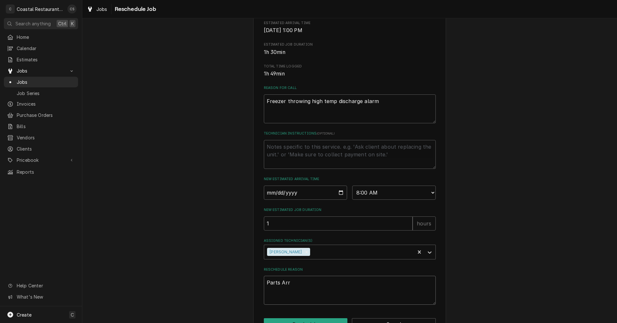
type textarea "x"
type textarea "Parts Arri"
type textarea "x"
type textarea "Parts Arrie"
type textarea "x"
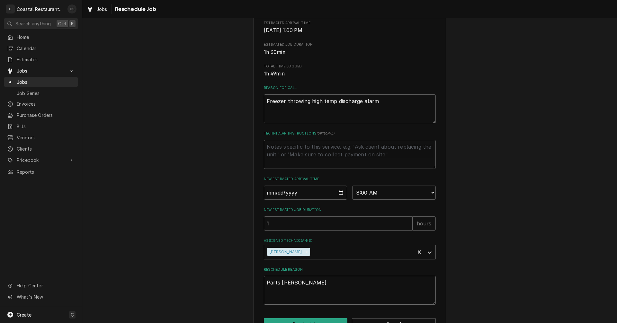
type textarea "Parts Arriev"
type textarea "x"
type textarea "Parts Arrieve"
type textarea "x"
type textarea "Parts Arriev"
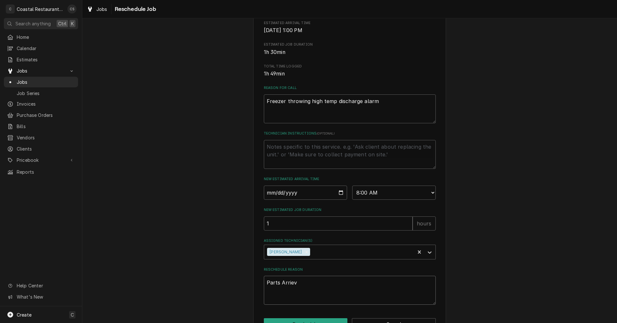
type textarea "x"
type textarea "Parts Arrie"
type textarea "x"
type textarea "Parts Arri"
type textarea "x"
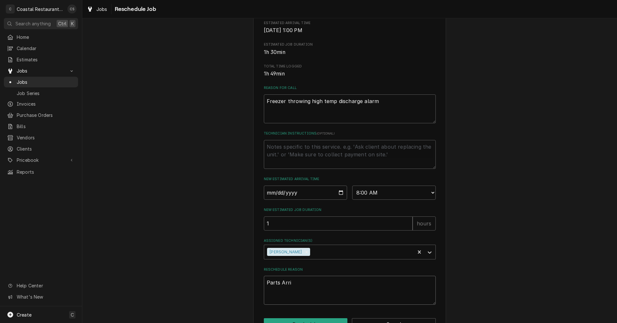
type textarea "Parts Arriv"
type textarea "x"
type textarea "Parts Arrive"
type textarea "x"
type textarea "Parts Arrived"
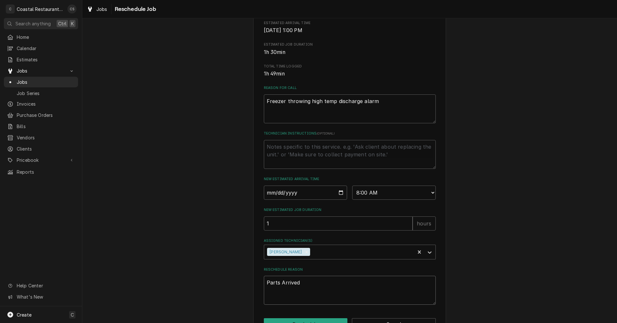
type textarea "x"
type textarea "Parts Arrived."
type textarea "x"
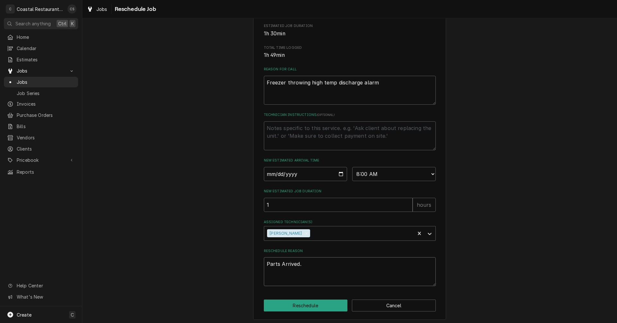
scroll to position [157, 0]
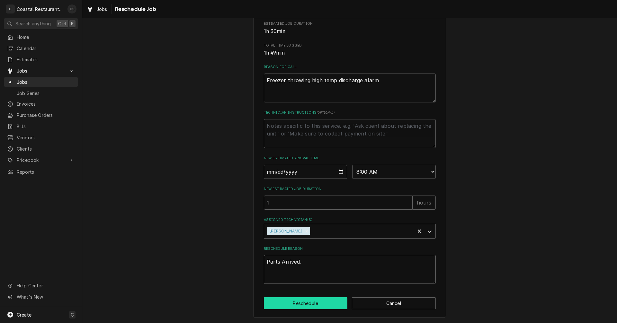
type textarea "Parts Arrived."
click at [313, 306] on button "Reschedule" at bounding box center [306, 304] width 84 height 12
type textarea "x"
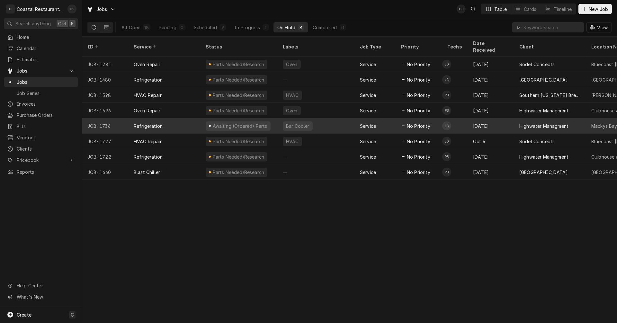
click at [181, 118] on div "Refrigeration" at bounding box center [165, 125] width 72 height 15
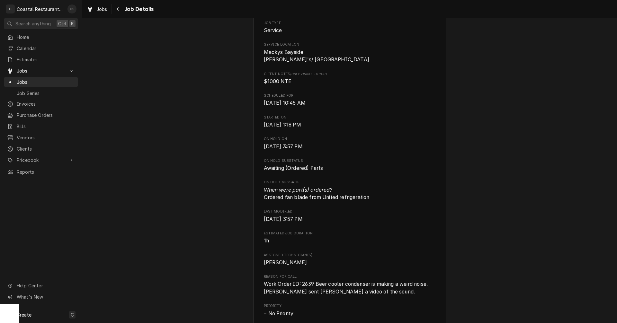
scroll to position [129, 0]
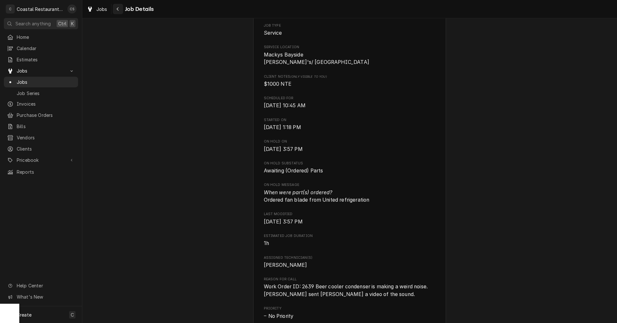
click at [119, 8] on icon "Navigate back" at bounding box center [117, 9] width 3 height 5
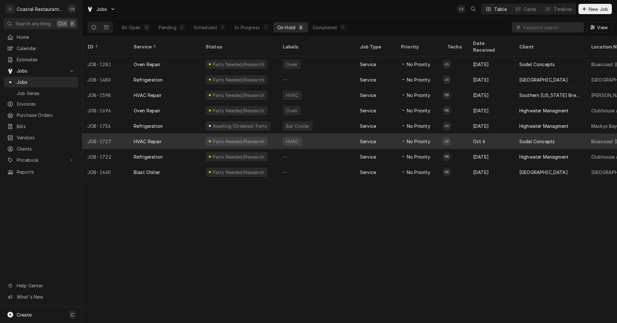
click at [187, 134] on div "HVAC Repair" at bounding box center [165, 141] width 72 height 15
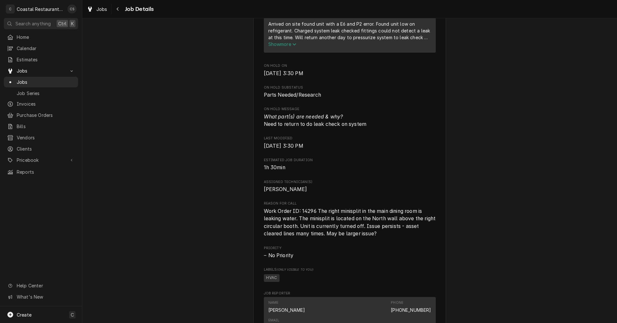
scroll to position [193, 0]
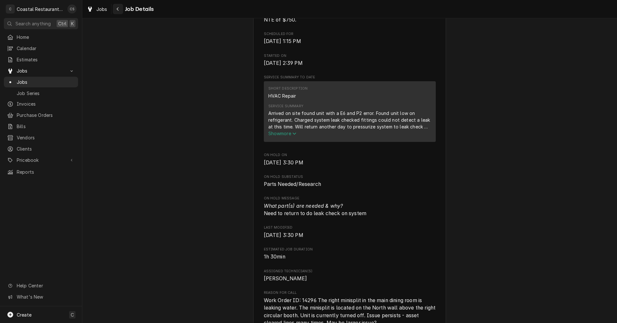
click at [117, 8] on icon "Navigate back" at bounding box center [117, 9] width 3 height 5
